Goal: Task Accomplishment & Management: Manage account settings

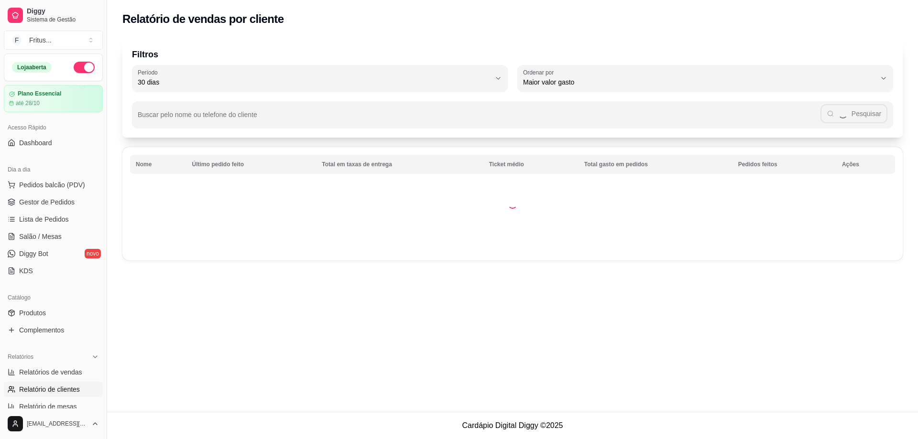
select select "30"
select select "HIGHEST_TOTAL_SPENT_WITH_ORDERS"
click at [48, 201] on span "Gestor de Pedidos" at bounding box center [46, 203] width 55 height 10
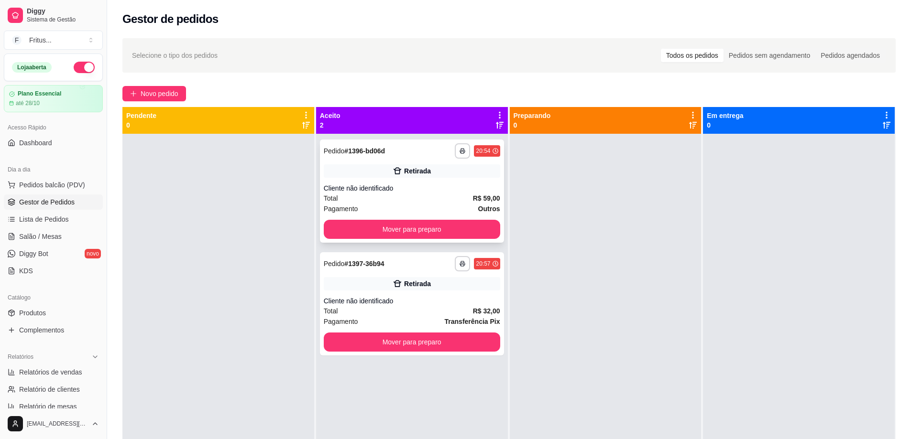
click at [429, 189] on div "Cliente não identificado" at bounding box center [412, 189] width 176 height 10
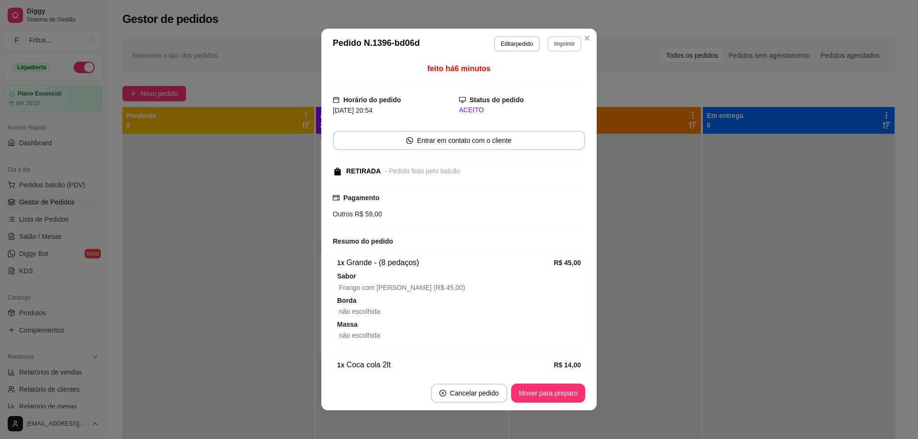
click at [560, 41] on button "Imprimir" at bounding box center [565, 43] width 34 height 15
click at [530, 76] on button "IMPRESSORA" at bounding box center [544, 77] width 67 height 15
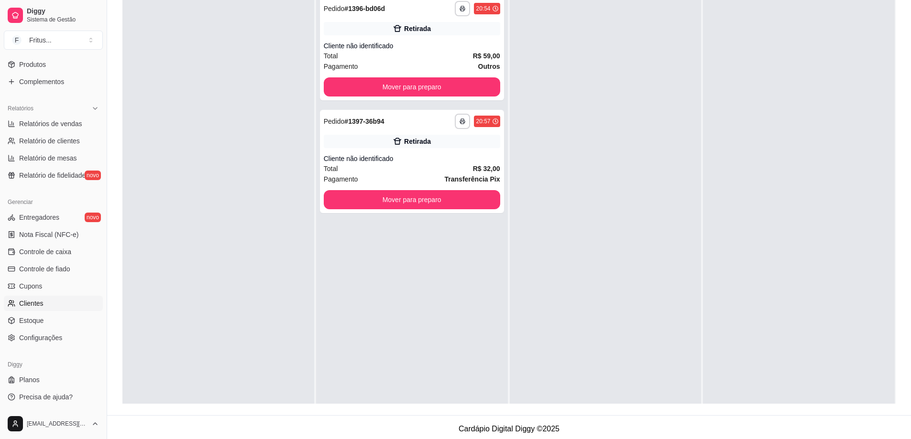
scroll to position [146, 0]
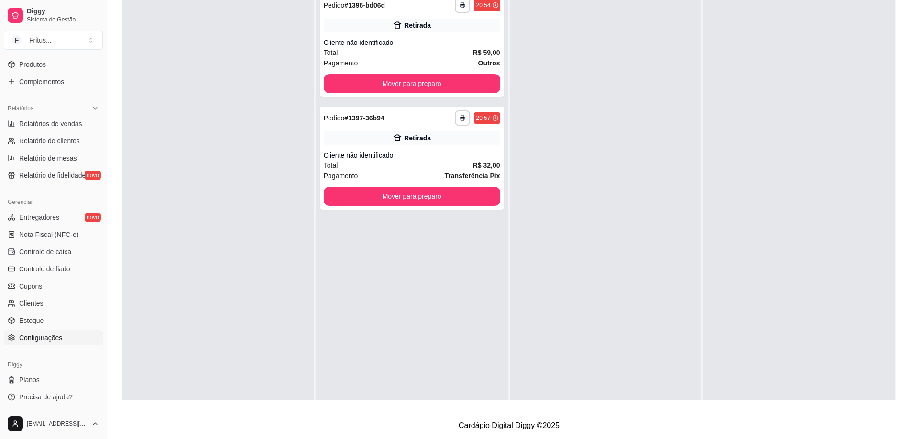
click at [36, 338] on span "Configurações" at bounding box center [40, 338] width 43 height 10
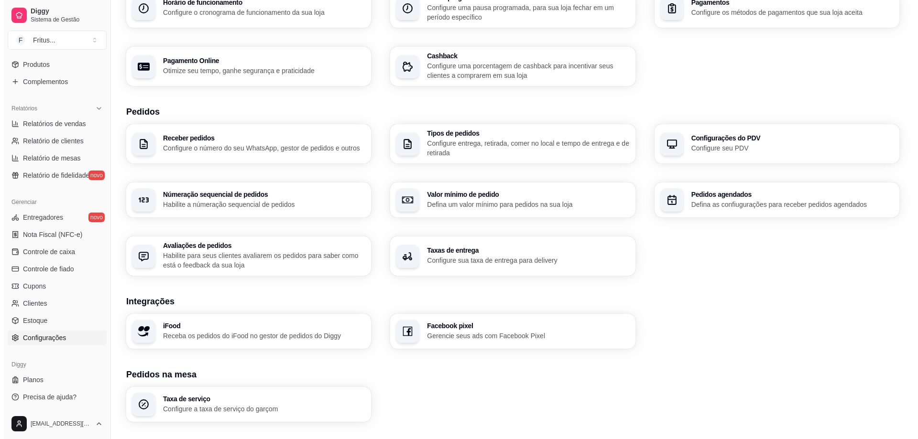
scroll to position [218, 0]
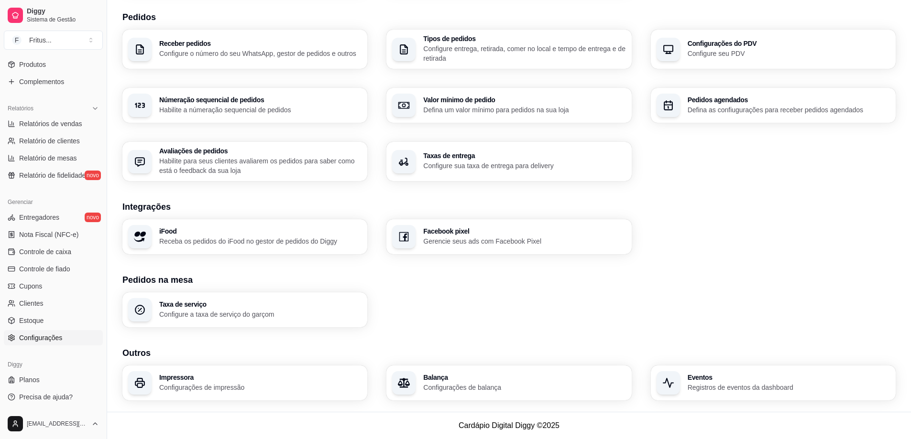
click at [265, 391] on p "Configurações de impressão" at bounding box center [260, 388] width 202 height 10
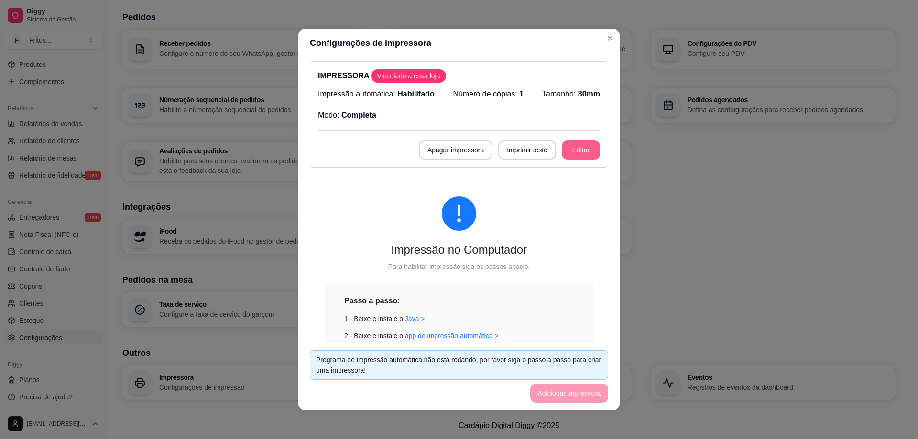
click at [571, 148] on button "Editar" at bounding box center [581, 150] width 38 height 19
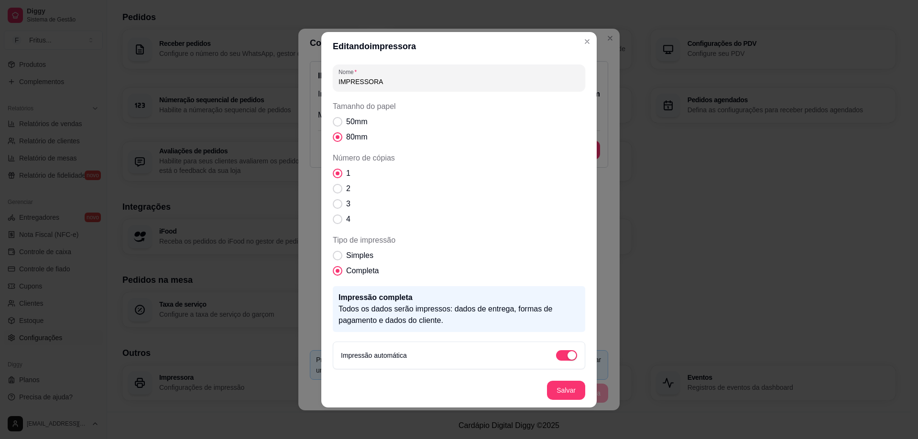
click at [448, 79] on input "IMPRESSORA" at bounding box center [459, 82] width 241 height 10
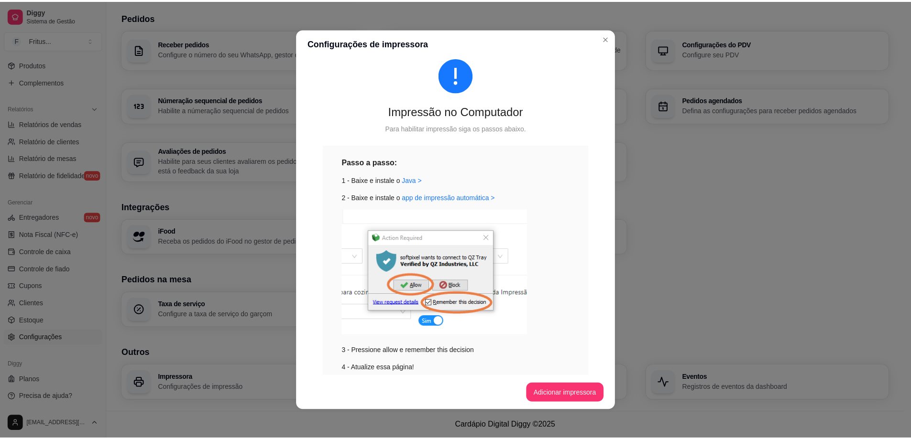
scroll to position [143, 0]
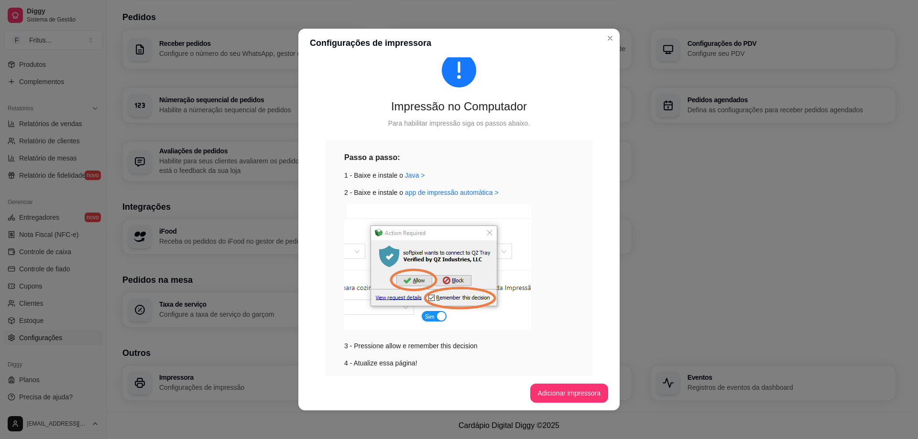
click at [486, 231] on img at bounding box center [437, 268] width 187 height 126
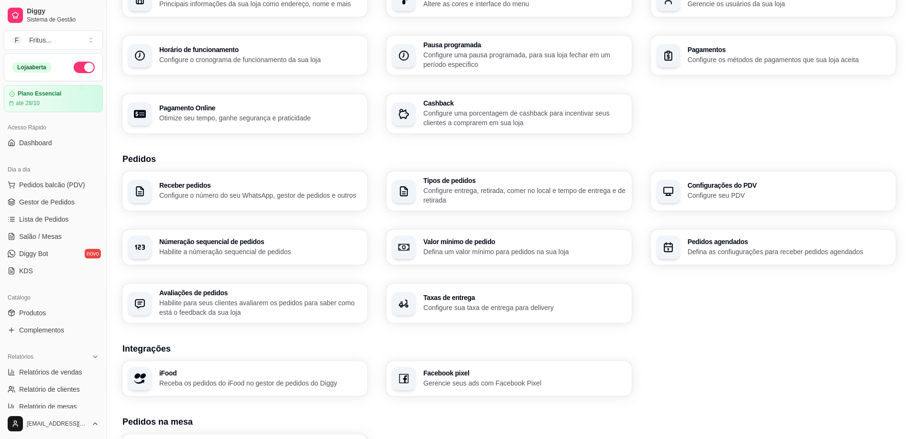
scroll to position [0, 0]
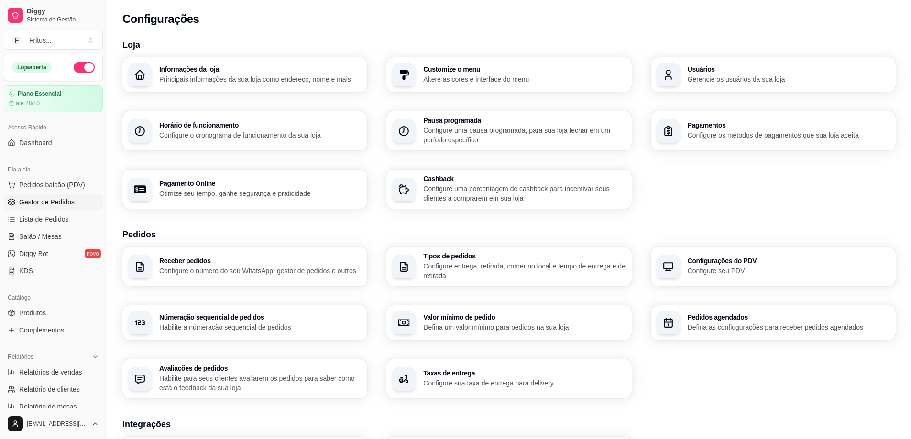
click at [48, 203] on span "Gestor de Pedidos" at bounding box center [46, 203] width 55 height 10
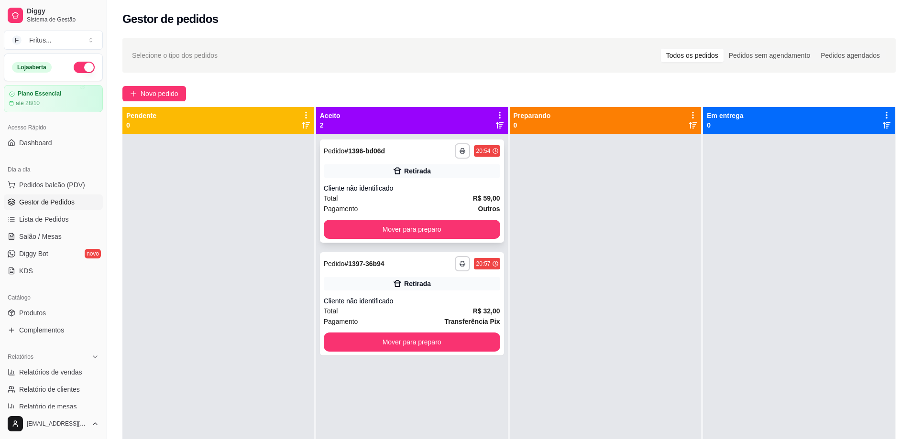
click at [432, 203] on div "Total R$ 59,00" at bounding box center [412, 198] width 176 height 11
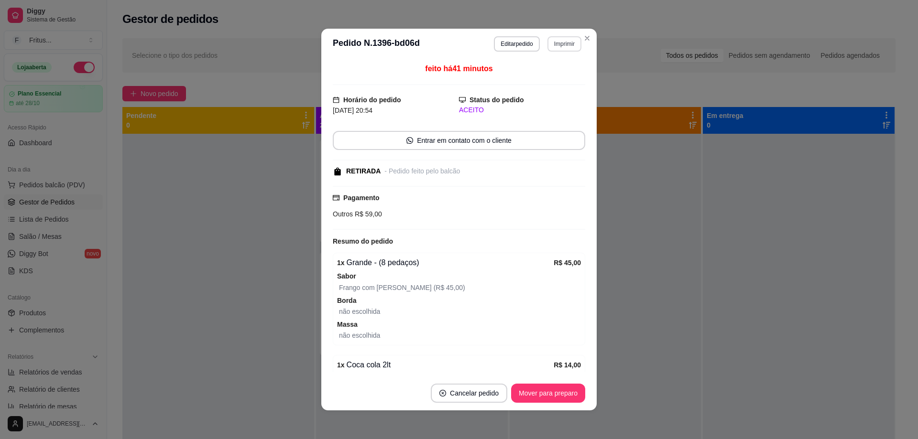
click at [554, 50] on button "Imprimir" at bounding box center [565, 43] width 34 height 15
click at [535, 76] on button "IMPRESSORA" at bounding box center [544, 77] width 67 height 15
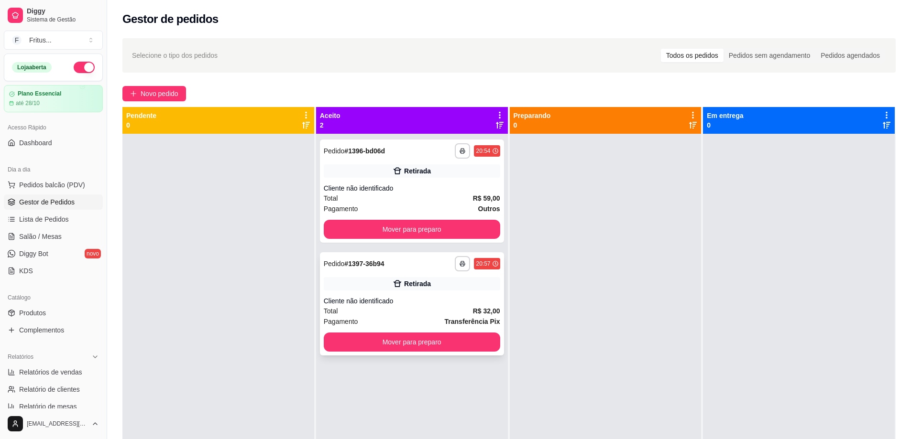
click at [442, 296] on div "**********" at bounding box center [412, 304] width 184 height 103
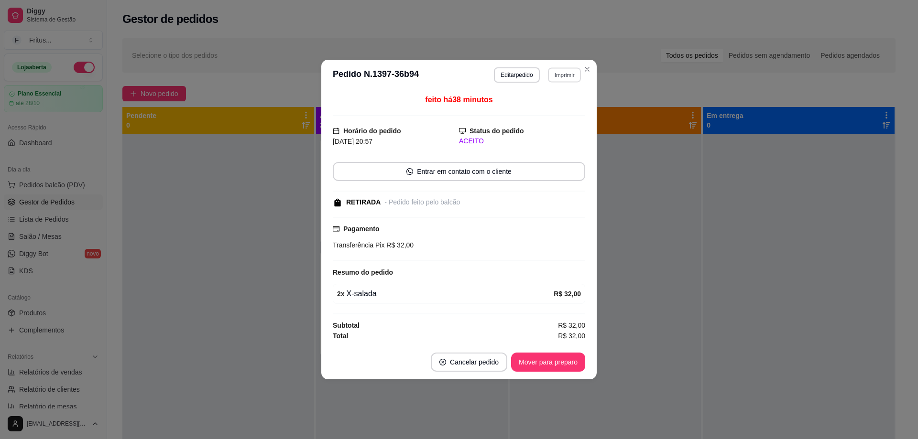
click at [562, 77] on button "Imprimir" at bounding box center [564, 74] width 33 height 15
click at [552, 104] on button "IMPRESSORA" at bounding box center [547, 108] width 69 height 15
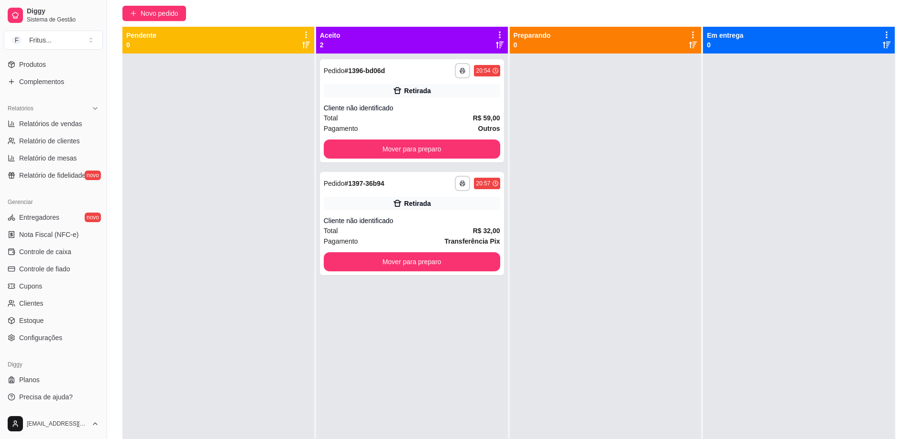
scroll to position [146, 0]
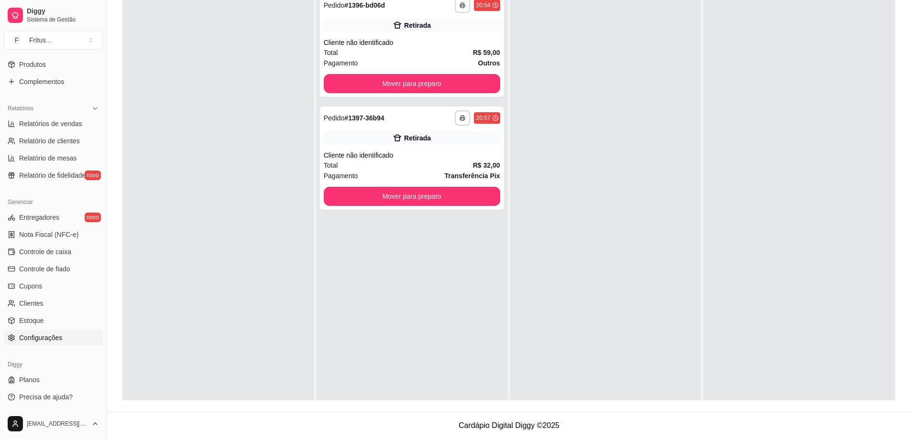
click at [46, 339] on span "Configurações" at bounding box center [40, 338] width 43 height 10
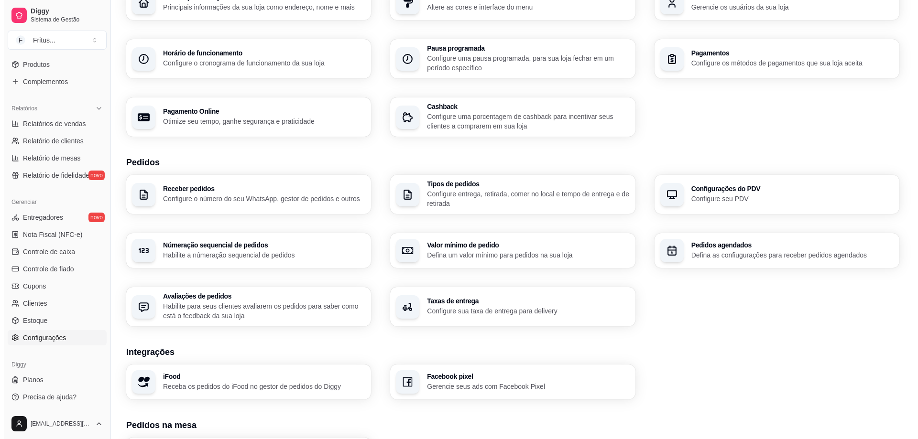
scroll to position [218, 0]
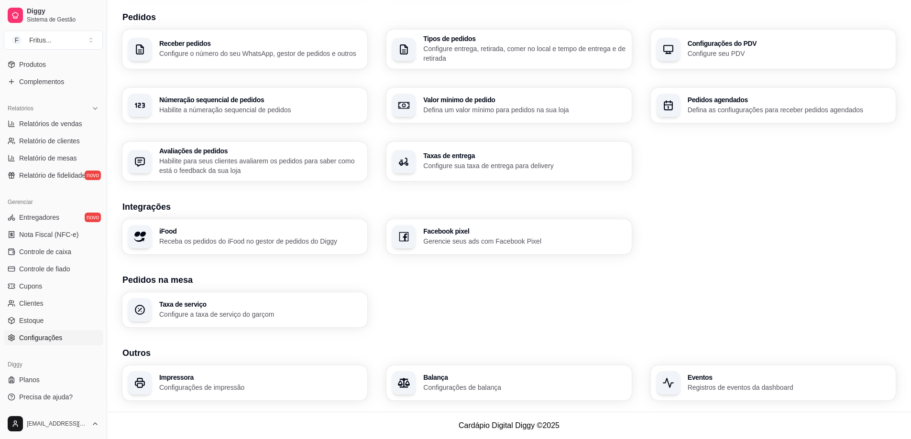
click at [233, 390] on p "Configurações de impressão" at bounding box center [260, 388] width 202 height 10
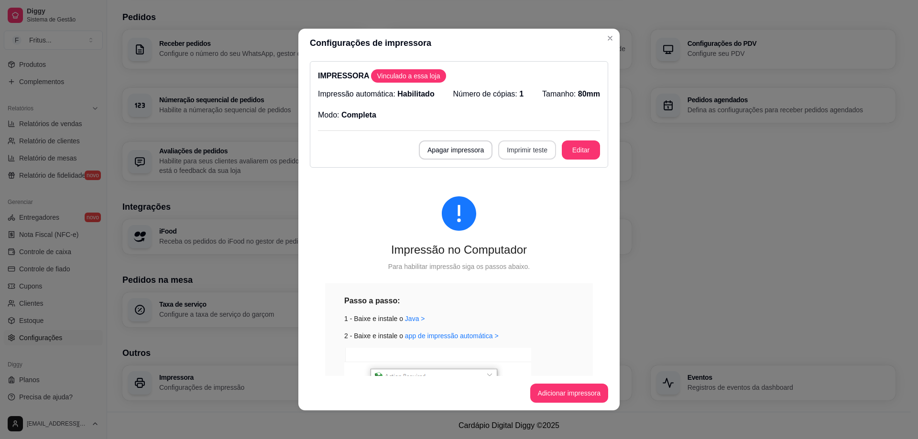
click at [516, 151] on button "Imprimir teste" at bounding box center [527, 150] width 58 height 19
click at [516, 151] on button "Imprimir teste" at bounding box center [527, 150] width 56 height 19
click at [524, 149] on button "Imprimir teste" at bounding box center [527, 150] width 56 height 19
click at [524, 149] on div "Apagar impressora Imprimir teste Editar" at bounding box center [459, 150] width 282 height 19
click at [524, 149] on button "Imprimir teste" at bounding box center [527, 150] width 58 height 19
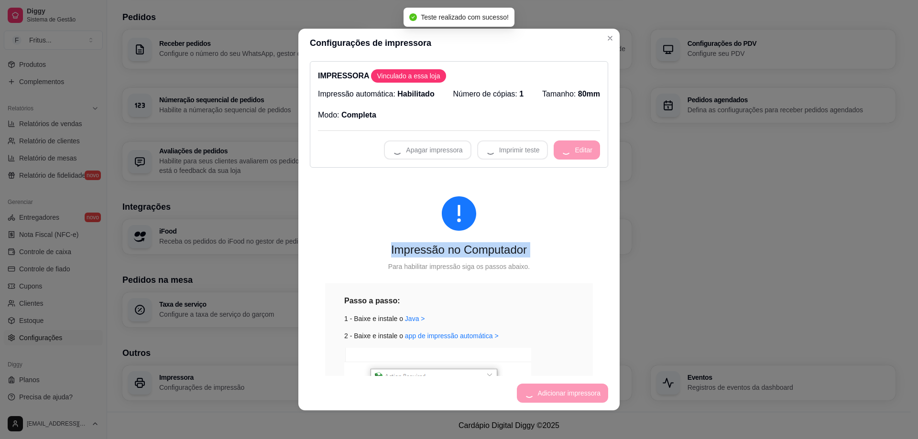
click at [524, 149] on div "Apagar impressora Imprimir teste Editar" at bounding box center [459, 150] width 282 height 19
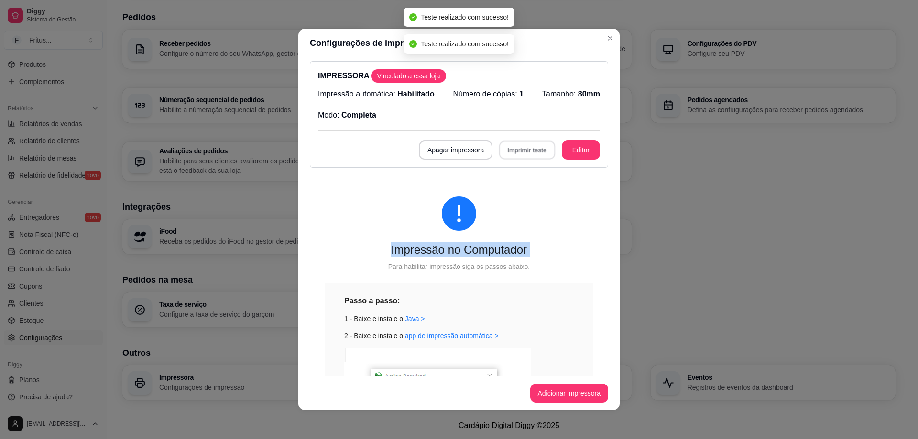
click at [524, 149] on button "Imprimir teste" at bounding box center [527, 150] width 56 height 19
click at [524, 149] on div "Apagar impressora Imprimir teste Editar" at bounding box center [459, 150] width 282 height 19
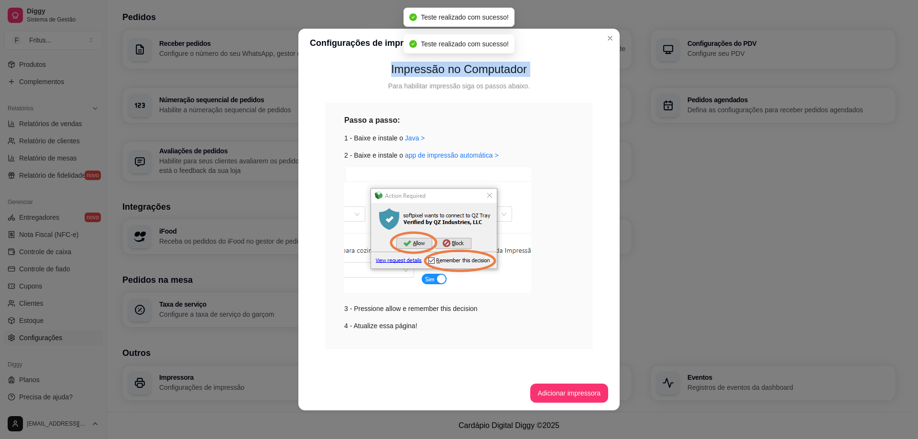
scroll to position [2, 0]
